Goal: Find specific page/section: Find specific page/section

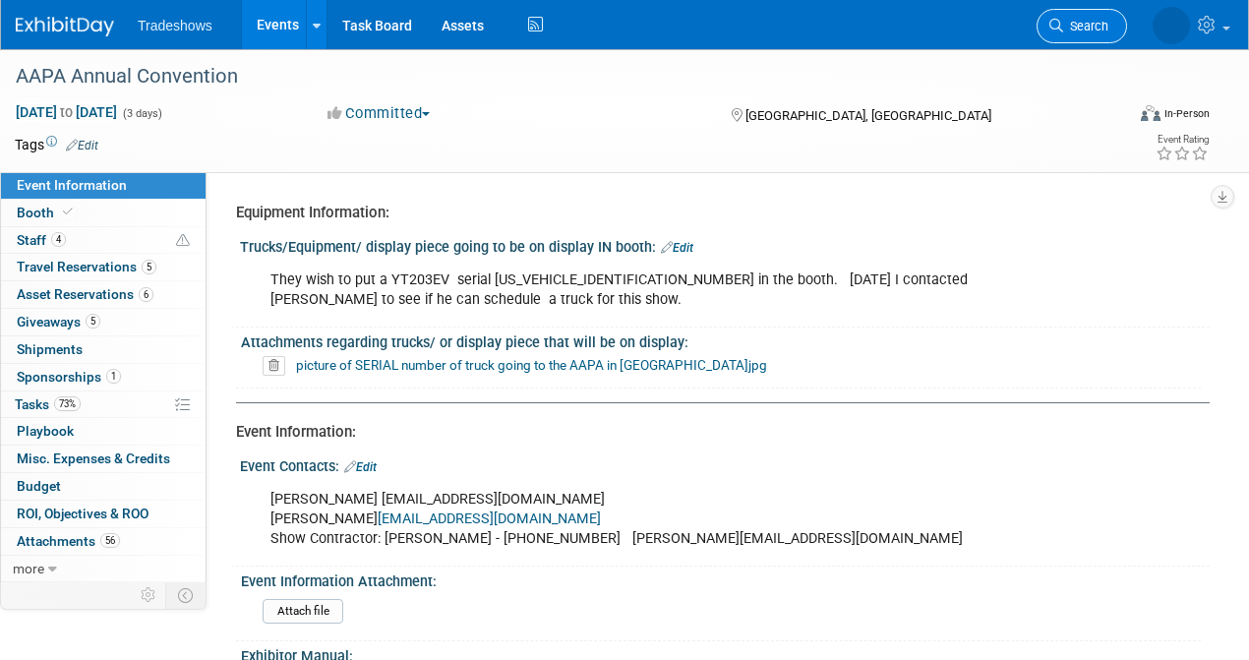
click at [1066, 20] on span "Search" at bounding box center [1085, 26] width 45 height 15
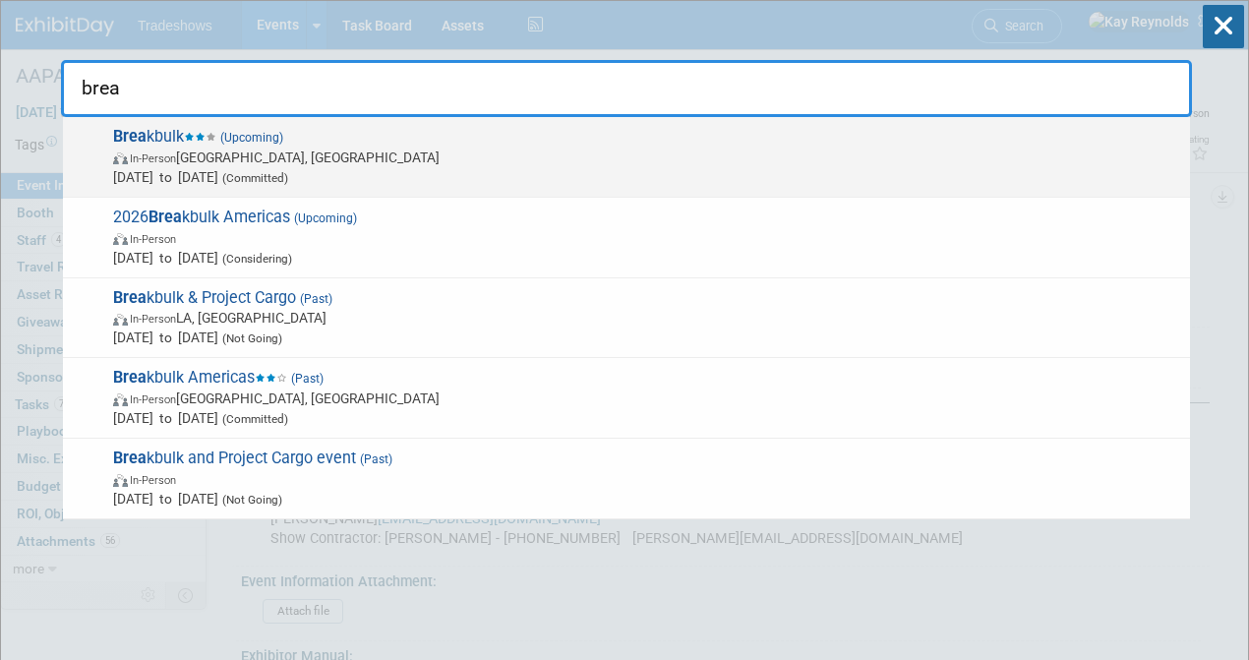
type input "brea"
click at [238, 149] on span "In-Person [GEOGRAPHIC_DATA], [GEOGRAPHIC_DATA]" at bounding box center [646, 158] width 1067 height 20
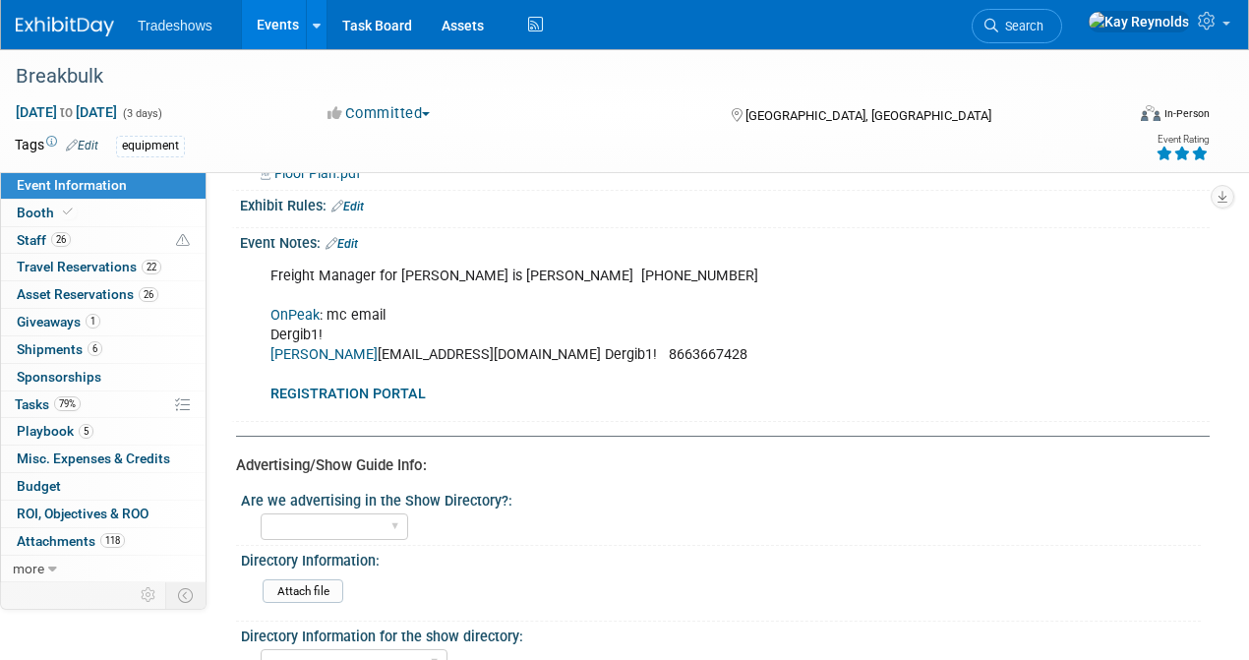
scroll to position [1180, 0]
click at [297, 344] on link "[PERSON_NAME]" at bounding box center [324, 352] width 107 height 17
click at [112, 186] on span "Event Information" at bounding box center [72, 185] width 110 height 16
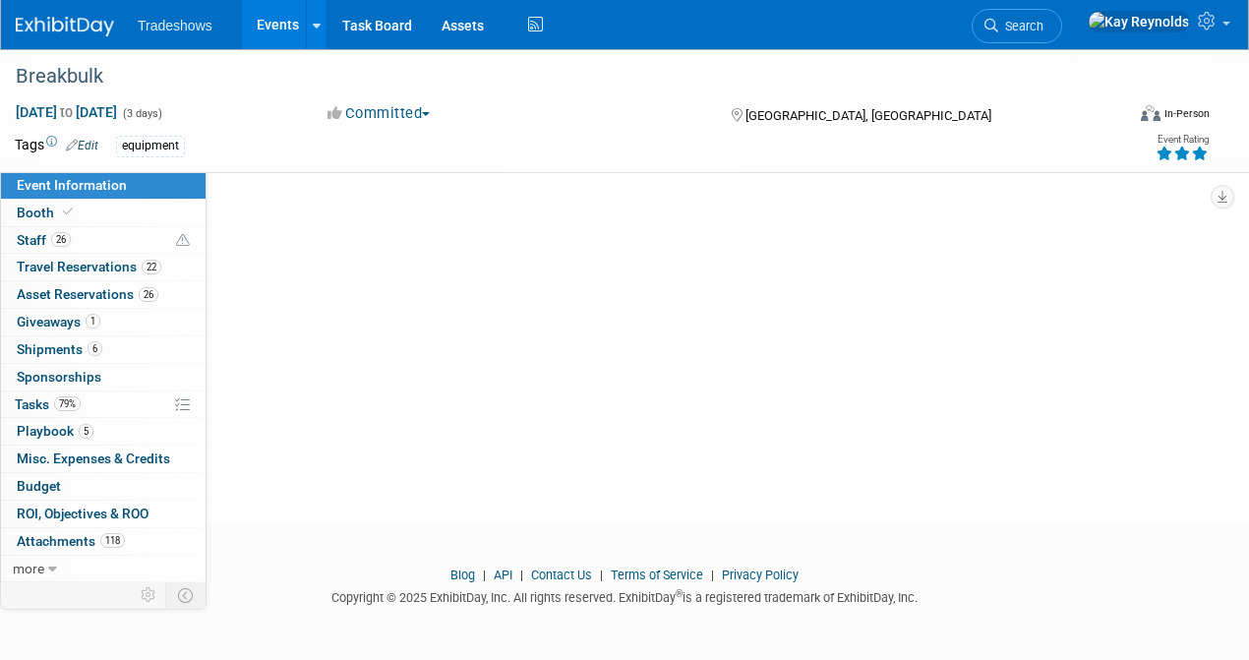
scroll to position [0, 0]
